Goal: Task Accomplishment & Management: Manage account settings

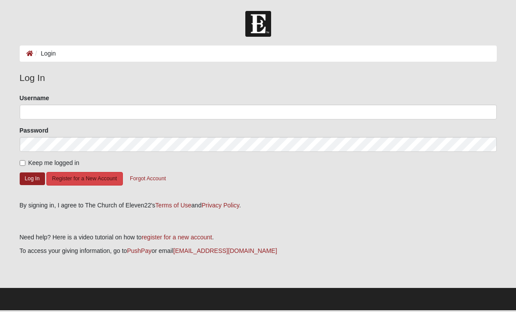
click at [89, 176] on button "Register for a New Account" at bounding box center [84, 179] width 76 height 14
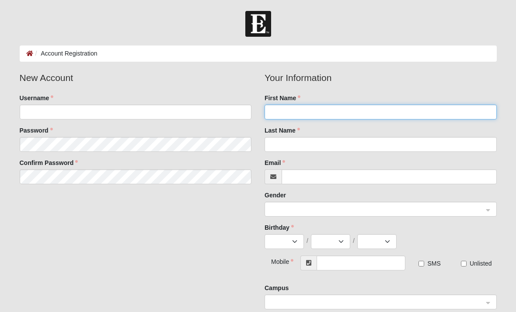
click at [424, 114] on input "First Name" at bounding box center [381, 112] width 232 height 15
type input "[PERSON_NAME]"
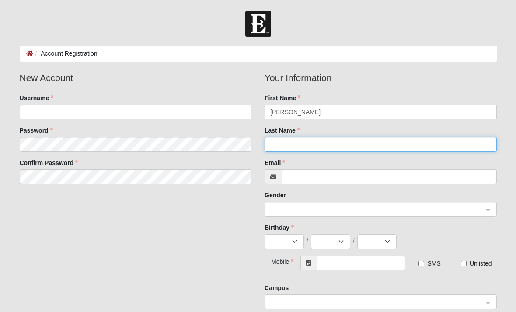
click at [449, 144] on input "Last Name" at bounding box center [381, 144] width 232 height 15
type input "Heinz"
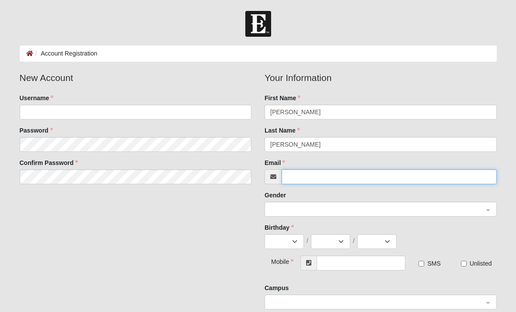
click at [447, 177] on input "Email" at bounding box center [389, 176] width 215 height 15
type input "dantejosiah02@gmail.com"
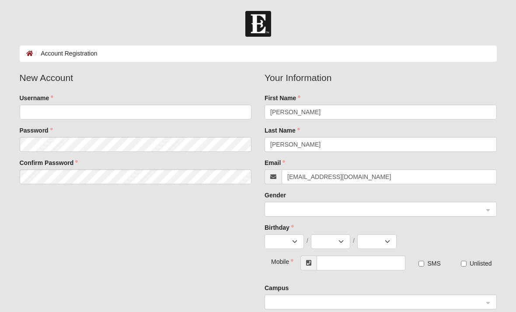
click at [470, 203] on input "search" at bounding box center [378, 208] width 216 height 13
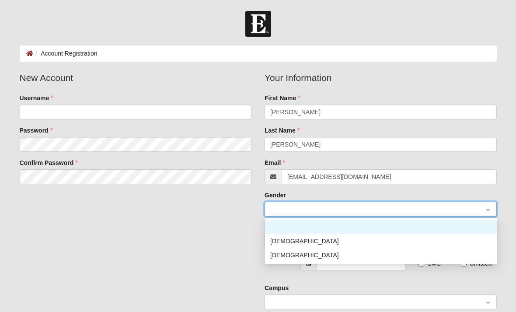
click at [437, 242] on div "[DEMOGRAPHIC_DATA]" at bounding box center [381, 241] width 222 height 10
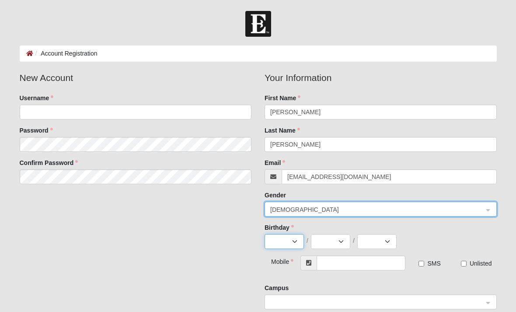
click at [291, 238] on select "Jan Feb Mar Apr May Jun [DATE] Aug Sep Oct Nov Dec" at bounding box center [284, 241] width 39 height 15
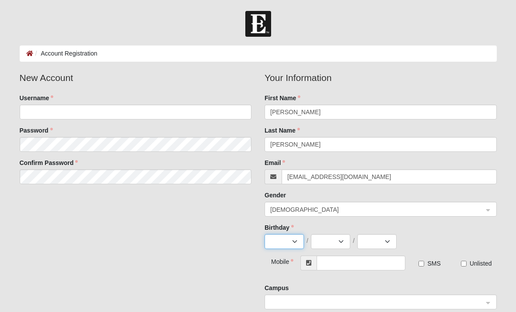
select select "7"
click at [335, 241] on select "1 2 3 4 5 6 7 8 9 10 11 12 13 14 15 16 17 18 19 20 21 22 23 24 25 26 27 28 29 3…" at bounding box center [330, 241] width 39 height 15
select select "10"
click at [384, 240] on select "2025 2024 2023 2022 2021 2020 2019 2018 2017 2016 2015 2014 2013 2012 2011 2010…" at bounding box center [377, 241] width 39 height 15
select select "2002"
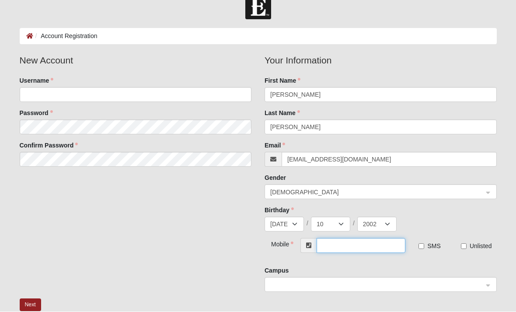
click at [389, 243] on input "text" at bounding box center [361, 245] width 89 height 15
type input "[PHONE_NUMBER]"
click at [422, 248] on input "SMS" at bounding box center [422, 246] width 6 height 6
checkbox input "true"
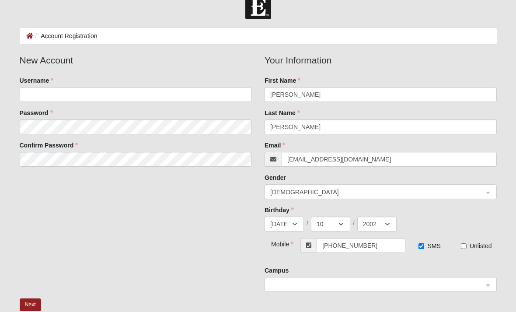
click at [477, 287] on span at bounding box center [376, 285] width 213 height 10
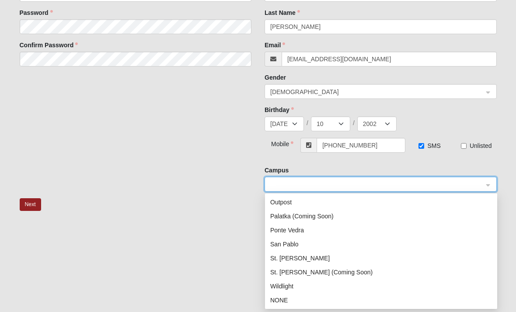
scroll to position [126, 0]
click at [294, 285] on div "Wildlight" at bounding box center [381, 286] width 222 height 10
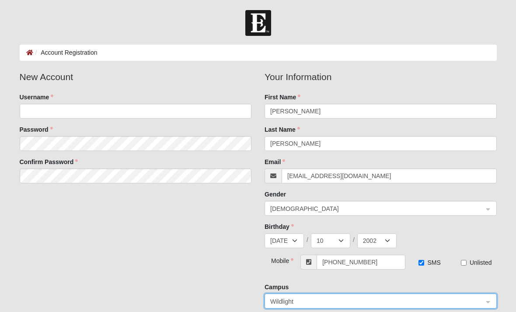
scroll to position [0, 0]
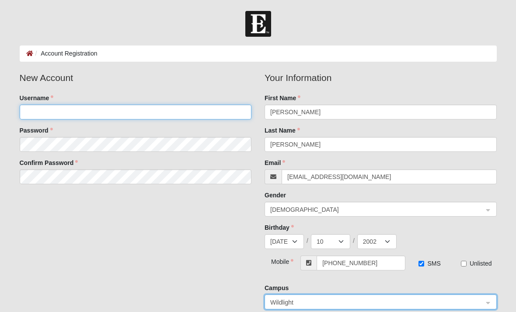
click at [207, 112] on input "Username" at bounding box center [136, 112] width 232 height 15
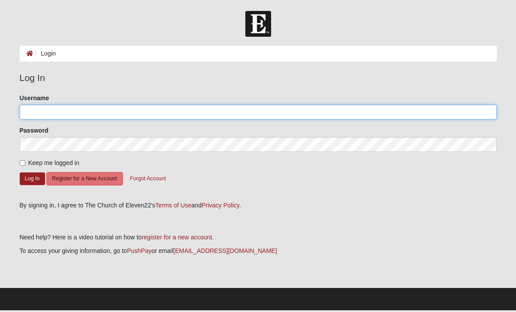
click at [29, 113] on input "Username" at bounding box center [258, 112] width 477 height 15
type input "D"
click at [28, 115] on input "Ddantejosiah02@gmail.com" at bounding box center [258, 112] width 477 height 15
click at [117, 112] on input "Ddantejosiah02@gmail.com" at bounding box center [258, 112] width 477 height 15
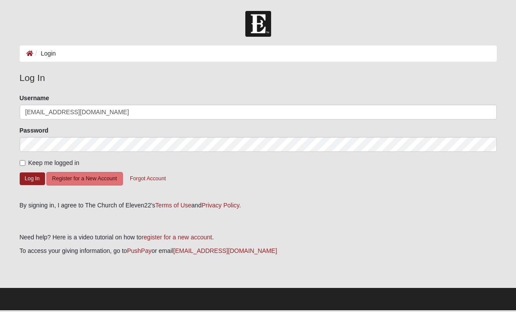
click at [18, 134] on div "Please correct the following: Username Ddantejosiah02@gmail.com Password Keep m…" at bounding box center [258, 145] width 491 height 102
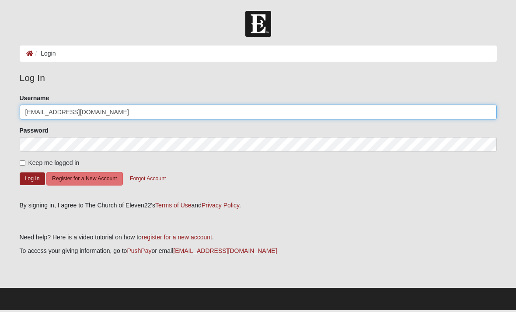
click at [27, 113] on input "Ddantejosiah02@gmail.com" at bounding box center [258, 112] width 477 height 15
click at [43, 114] on input "Ddantejosiah02@gmail.com" at bounding box center [258, 112] width 477 height 15
click at [33, 112] on input "Ddantejosiah02@gmail.com" at bounding box center [258, 112] width 477 height 15
type input "[EMAIL_ADDRESS][DOMAIN_NAME]"
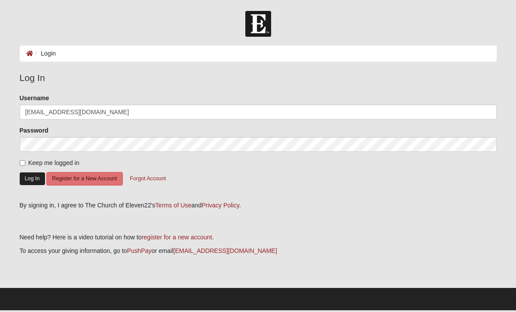
click at [29, 183] on button "Log In" at bounding box center [32, 178] width 25 height 13
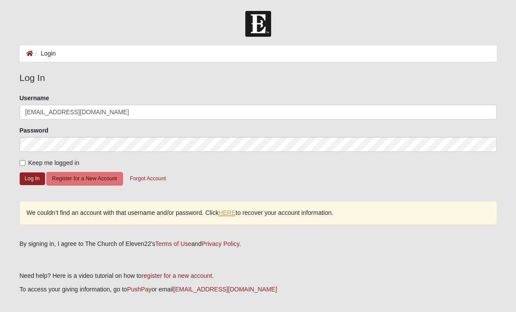
click at [226, 212] on link "HERE" at bounding box center [227, 212] width 17 height 7
click at [79, 181] on button "Register for a New Account" at bounding box center [84, 179] width 76 height 14
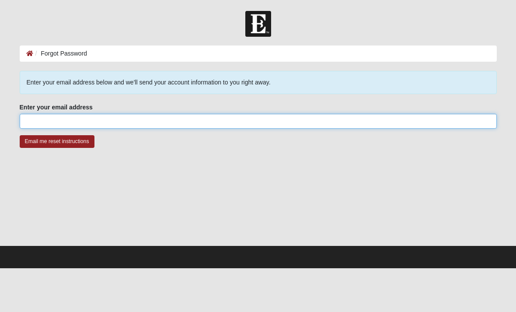
click at [49, 123] on input "Enter your email address" at bounding box center [258, 121] width 477 height 15
type input "D"
type input "Dantejosiah02@gmail.com"
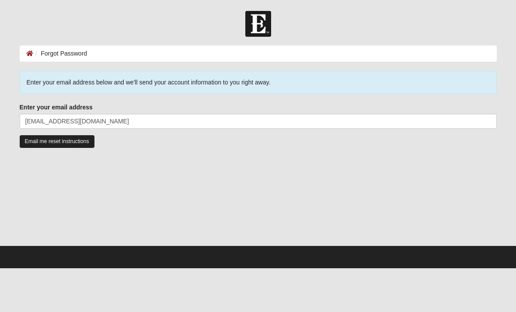
click at [43, 142] on input "Email me reset instructions" at bounding box center [57, 141] width 75 height 13
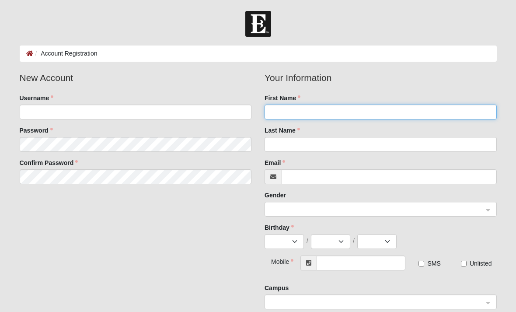
click at [454, 111] on input "First Name" at bounding box center [381, 112] width 232 height 15
type input "[PERSON_NAME]"
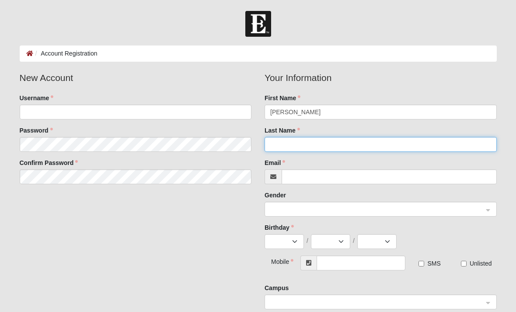
type input "[PERSON_NAME]"
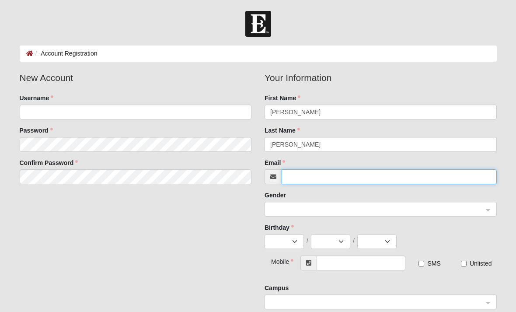
type input "[EMAIL_ADDRESS][DOMAIN_NAME]"
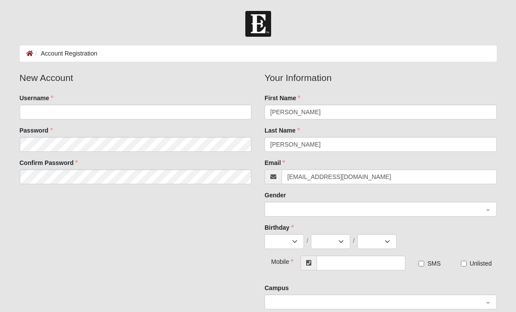
click at [351, 209] on span at bounding box center [376, 210] width 213 height 10
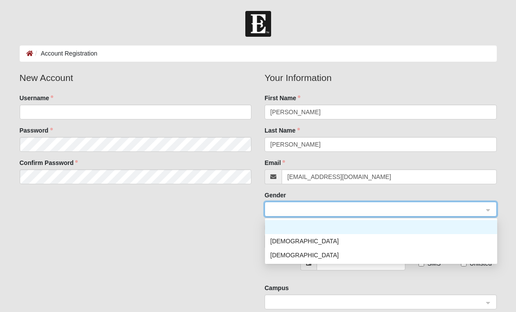
click at [362, 242] on div "[DEMOGRAPHIC_DATA]" at bounding box center [381, 241] width 222 height 10
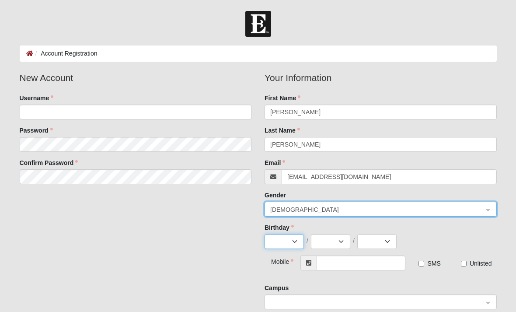
click at [293, 241] on select "Jan Feb Mar Apr May Jun [DATE] Aug Sep Oct Nov Dec" at bounding box center [284, 241] width 39 height 15
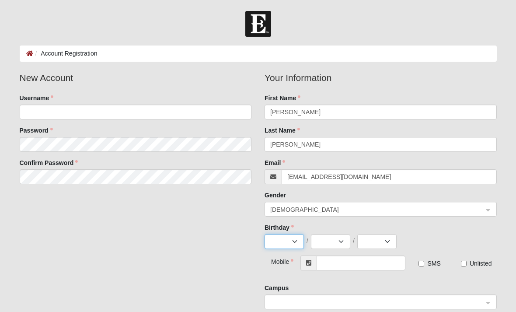
select select "7"
click at [341, 242] on select "1 2 3 4 5 6 7 8 9 10 11 12 13 14 15 16 17 18 19 20 21 22 23 24 25 26 27 28 29 3…" at bounding box center [330, 241] width 39 height 15
select select "10"
click at [390, 242] on select "2025 2024 2023 2022 2021 2020 2019 2018 2017 2016 2015 2014 2013 2012 2011 2010…" at bounding box center [377, 241] width 39 height 15
select select "2002"
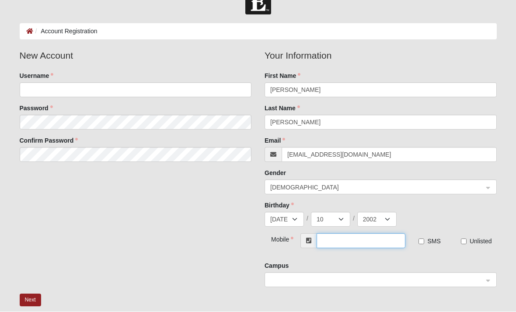
click at [384, 242] on input "text" at bounding box center [361, 241] width 89 height 15
type input "[PHONE_NUMBER]"
click at [424, 242] on input "SMS" at bounding box center [422, 242] width 6 height 6
checkbox input "true"
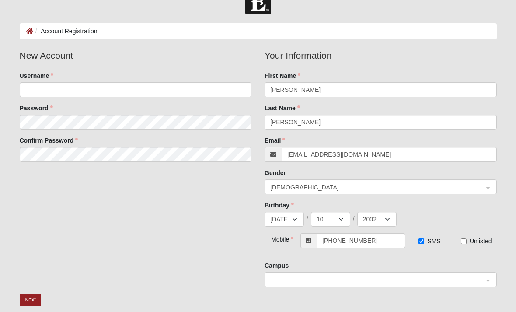
click at [452, 281] on span at bounding box center [376, 281] width 213 height 10
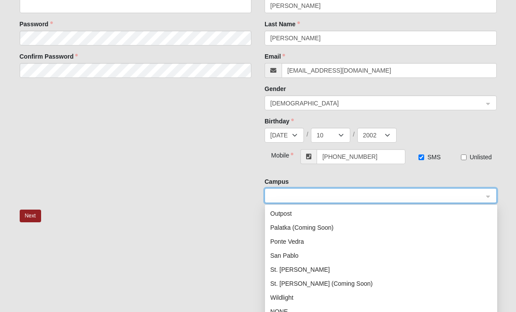
scroll to position [126, 0]
click at [288, 297] on div "Wildlight" at bounding box center [381, 298] width 222 height 10
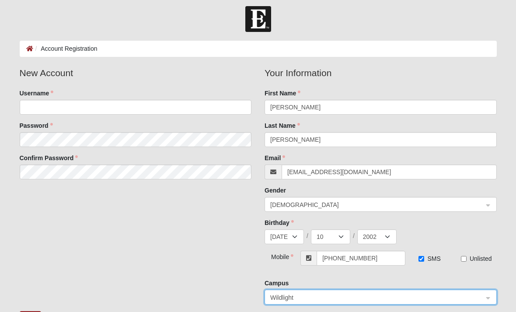
scroll to position [4, 0]
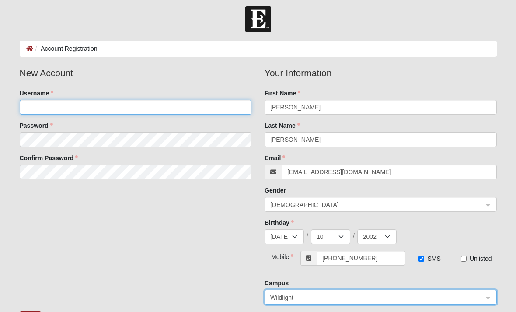
click at [58, 102] on input "Username" at bounding box center [136, 107] width 232 height 15
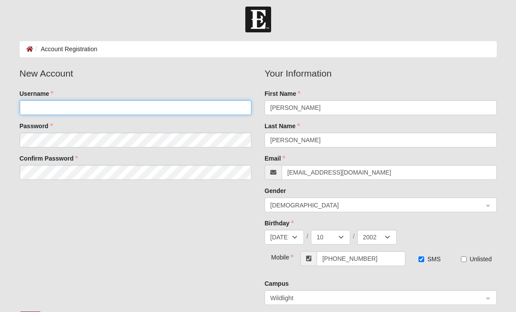
type input "dantejosiah02@gmail.com"
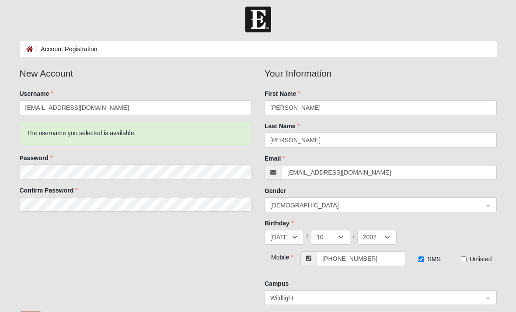
click at [5, 144] on form "Log In Account Registration Account Registration Error Please correct the follo…" at bounding box center [258, 230] width 516 height 447
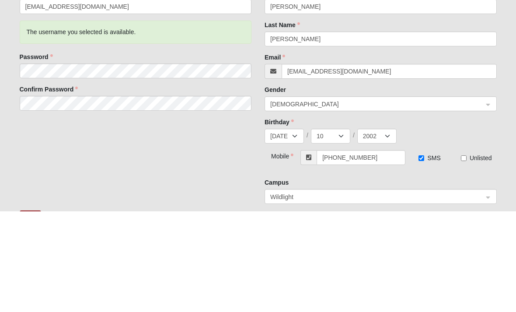
click at [61, 166] on div "New Account Username dantejosiah02@gmail.com The username you selected is avail…" at bounding box center [258, 189] width 491 height 245
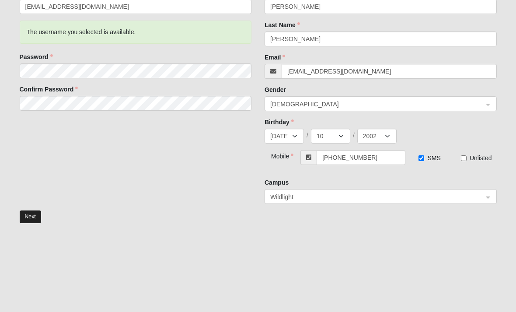
click at [21, 214] on button "Next" at bounding box center [30, 216] width 21 height 13
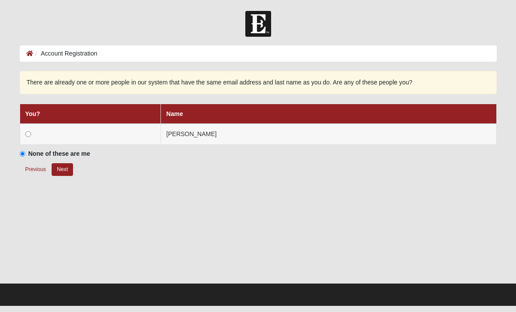
scroll to position [0, 0]
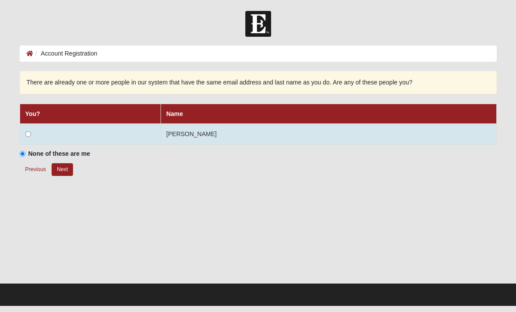
click at [31, 129] on td at bounding box center [90, 134] width 141 height 21
click at [31, 136] on input "radio" at bounding box center [28, 134] width 6 height 6
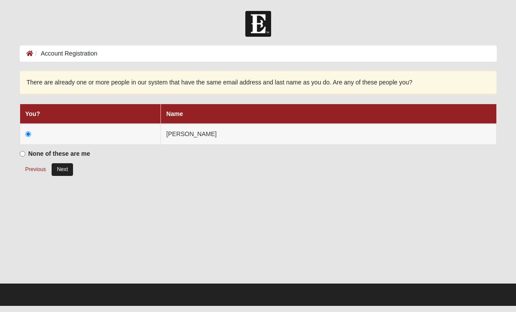
click at [66, 175] on button "Next" at bounding box center [62, 169] width 21 height 13
radio input "true"
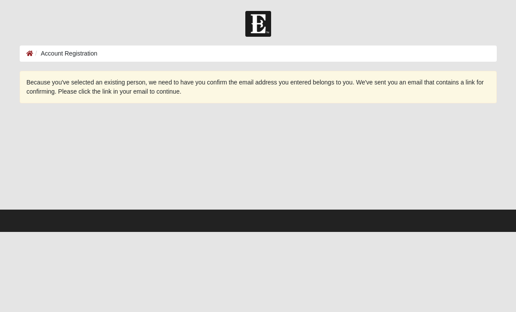
click at [61, 225] on footer at bounding box center [258, 221] width 516 height 22
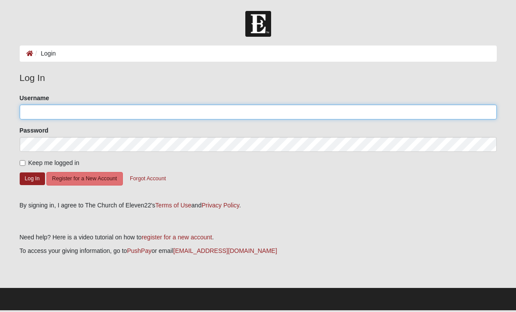
click at [43, 116] on input "Username" at bounding box center [258, 112] width 477 height 15
type input "Dantejosiah02@gmail.com"
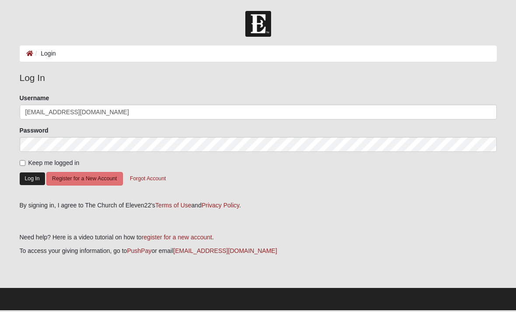
click at [25, 181] on button "Log In" at bounding box center [32, 178] width 25 height 13
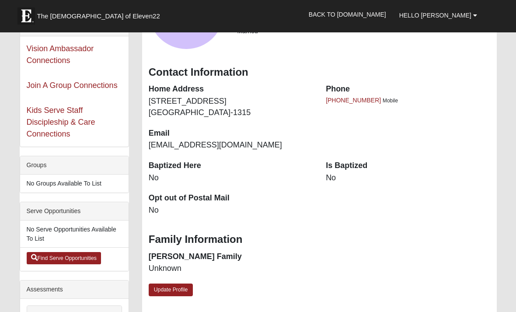
scroll to position [72, 0]
click at [182, 289] on link "Update Profile" at bounding box center [171, 290] width 45 height 13
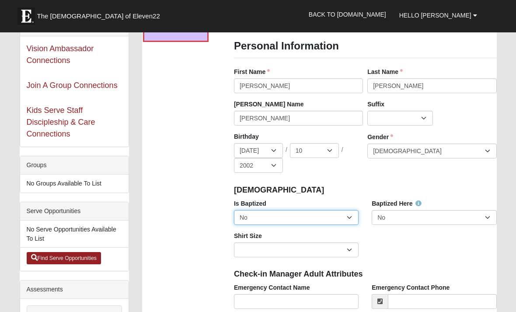
click at [341, 213] on select "No Yes" at bounding box center [296, 217] width 125 height 15
select select "True"
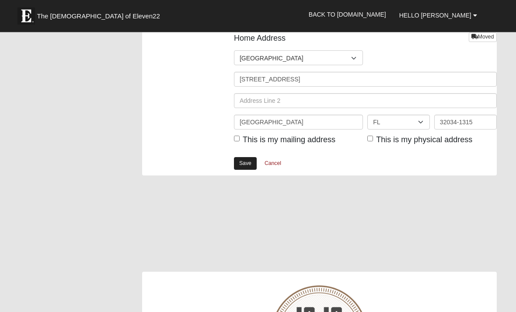
scroll to position [1078, 0]
click at [244, 159] on link "Save" at bounding box center [245, 163] width 23 height 13
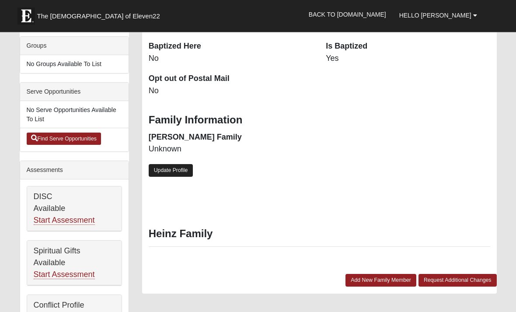
scroll to position [191, 0]
click at [181, 164] on link "Update Profile" at bounding box center [171, 170] width 45 height 13
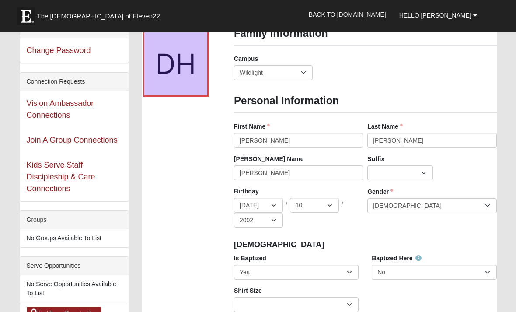
scroll to position [0, 0]
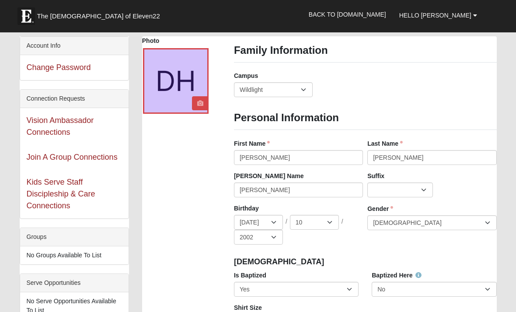
click at [200, 103] on icon at bounding box center [200, 103] width 6 height 6
click at [195, 108] on link at bounding box center [200, 103] width 11 height 14
click at [198, 103] on icon at bounding box center [200, 103] width 6 height 6
click at [200, 102] on icon at bounding box center [200, 103] width 6 height 6
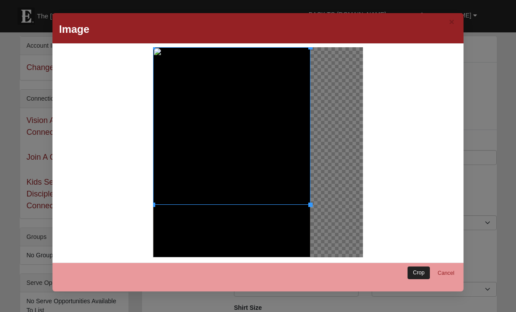
click at [421, 274] on link "Crop" at bounding box center [419, 272] width 22 height 13
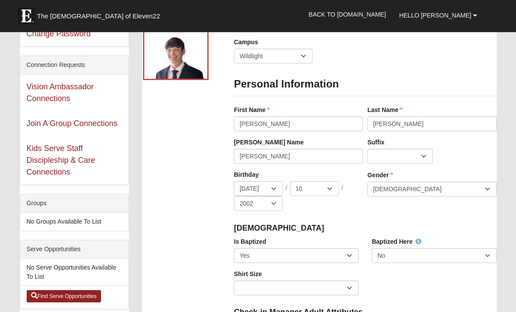
scroll to position [34, 0]
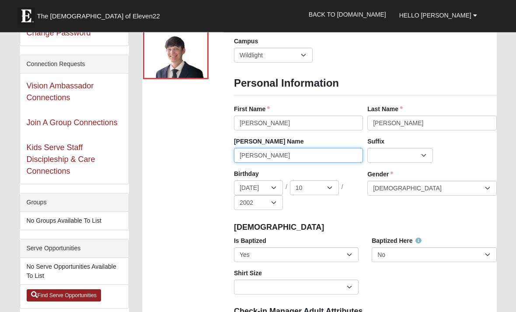
click at [347, 152] on input "Dante" at bounding box center [298, 155] width 129 height 15
type input "D"
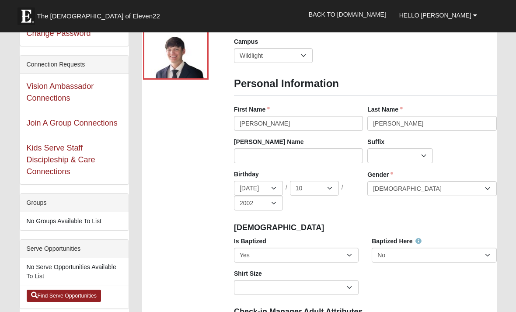
click at [478, 148] on div "Jr. Sr. Ph.D. II III IV V VI MD" at bounding box center [432, 155] width 129 height 15
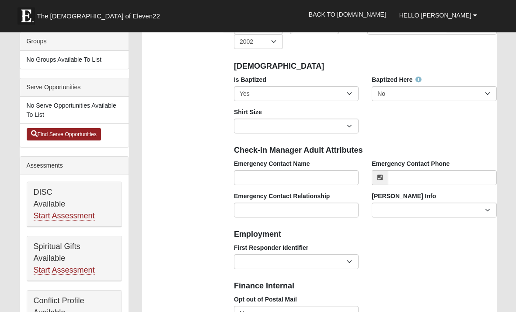
scroll to position [196, 0]
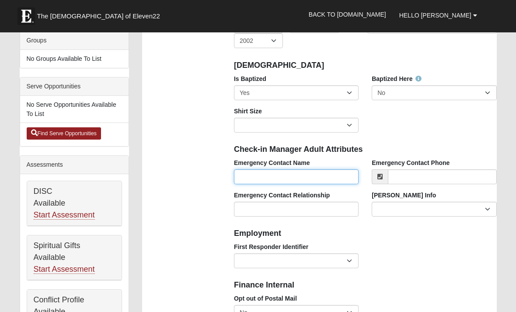
click at [327, 171] on input "Emergency Contact Name" at bounding box center [296, 176] width 125 height 15
type input "Makaulle Heinz"
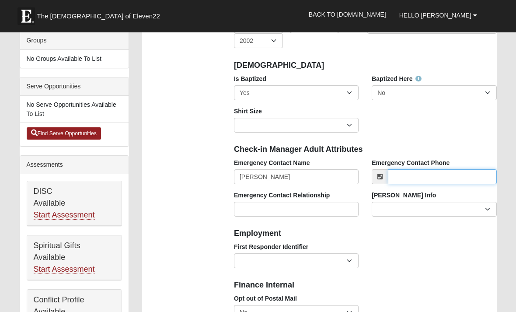
click at [462, 175] on input "Emergency Contact Phone" at bounding box center [442, 176] width 109 height 15
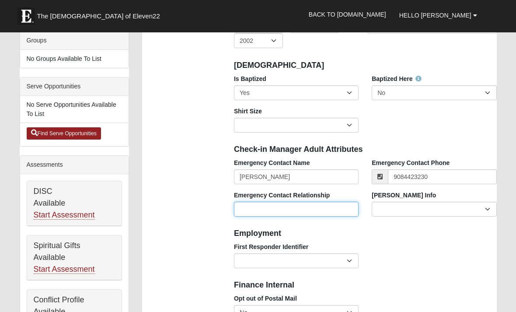
click at [328, 205] on input "Emergency Contact Relationship" at bounding box center [296, 209] width 125 height 15
type input "(908) 442-3230"
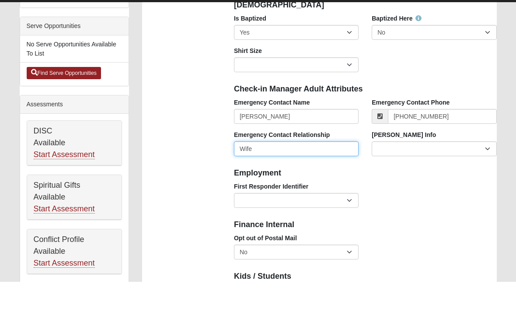
scroll to position [252, 0]
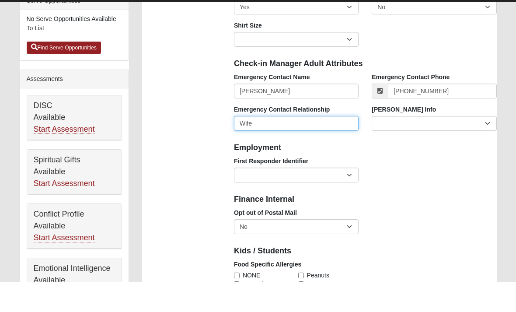
type input "Wife"
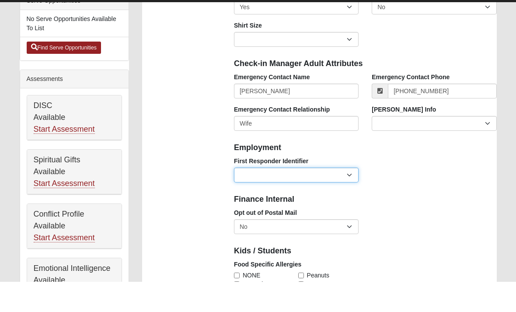
click at [351, 198] on select "EMT | Paramedic | Medical Firefighter | Fire Department Police Officer | Sherif…" at bounding box center [296, 205] width 125 height 15
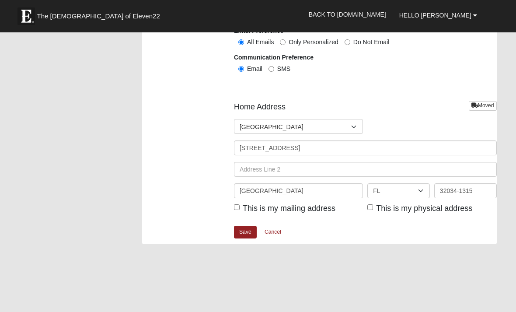
scroll to position [1011, 0]
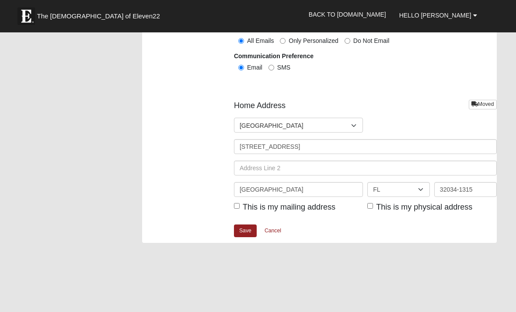
click at [370, 203] on input "This is my physical address" at bounding box center [371, 206] width 6 height 6
checkbox input "true"
click at [316, 205] on span "This is my mailing address" at bounding box center [289, 207] width 93 height 9
click at [240, 205] on input "This is my mailing address" at bounding box center [237, 206] width 6 height 6
checkbox input "true"
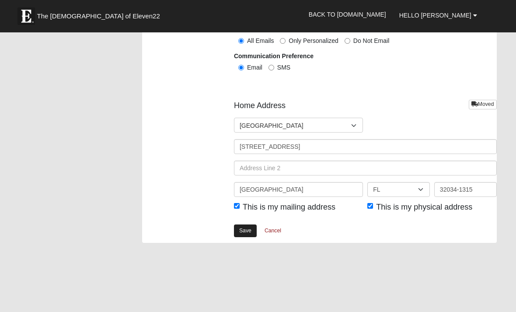
click at [243, 227] on link "Save" at bounding box center [245, 230] width 23 height 13
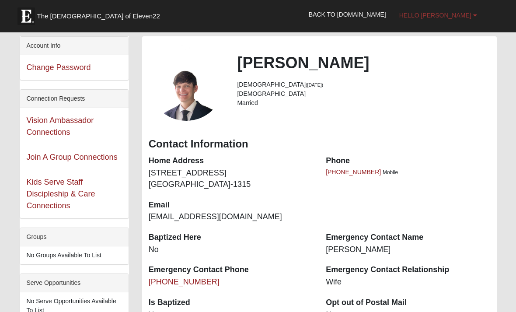
click at [468, 19] on span "Hello [PERSON_NAME]" at bounding box center [436, 15] width 72 height 7
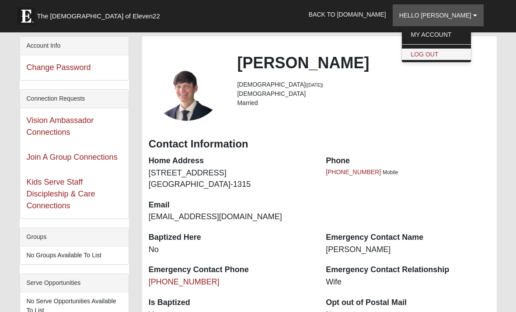
click at [464, 50] on link "Log Out" at bounding box center [436, 54] width 69 height 11
